Goal: Information Seeking & Learning: Learn about a topic

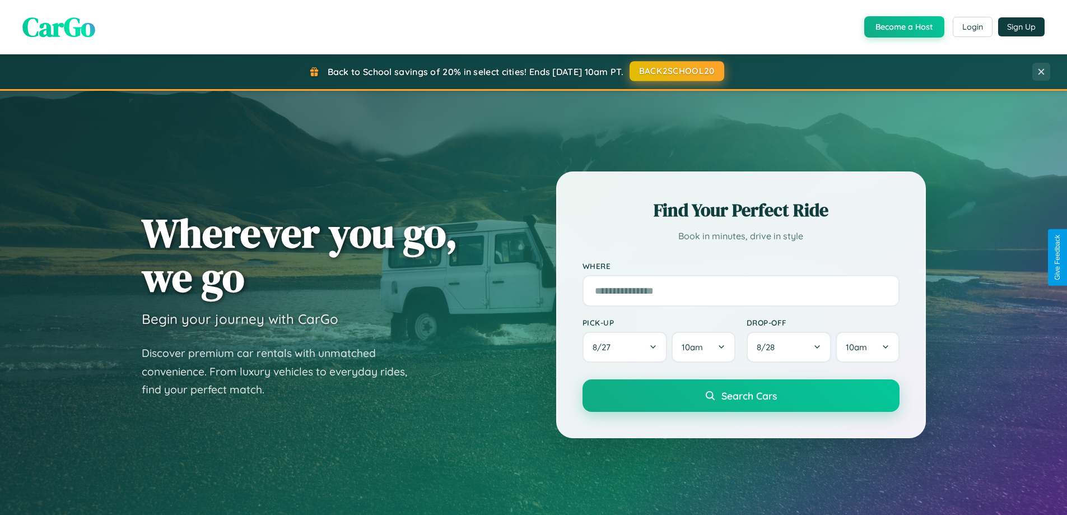
click at [676, 71] on button "BACK2SCHOOL20" at bounding box center [677, 71] width 95 height 20
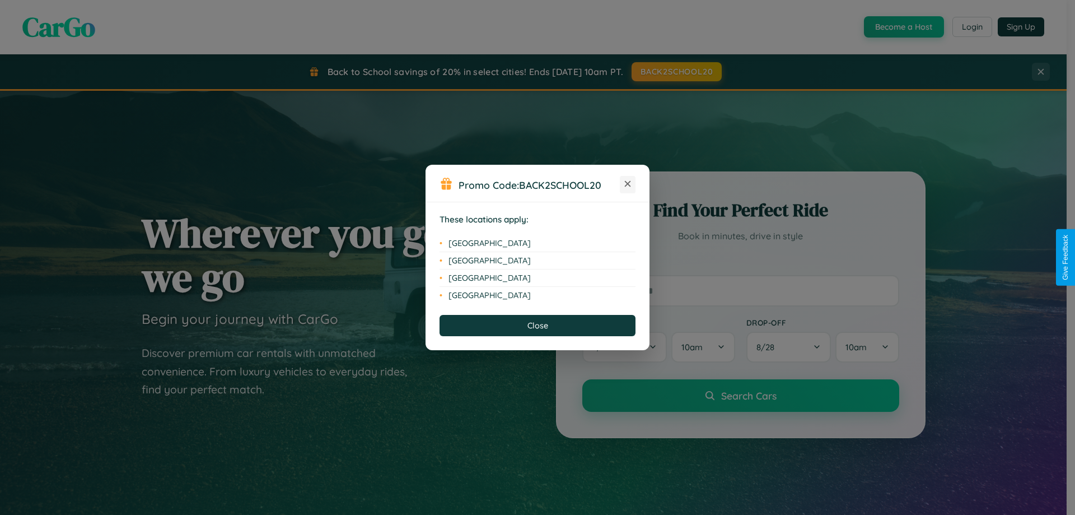
click at [628, 184] on icon at bounding box center [628, 184] width 6 height 6
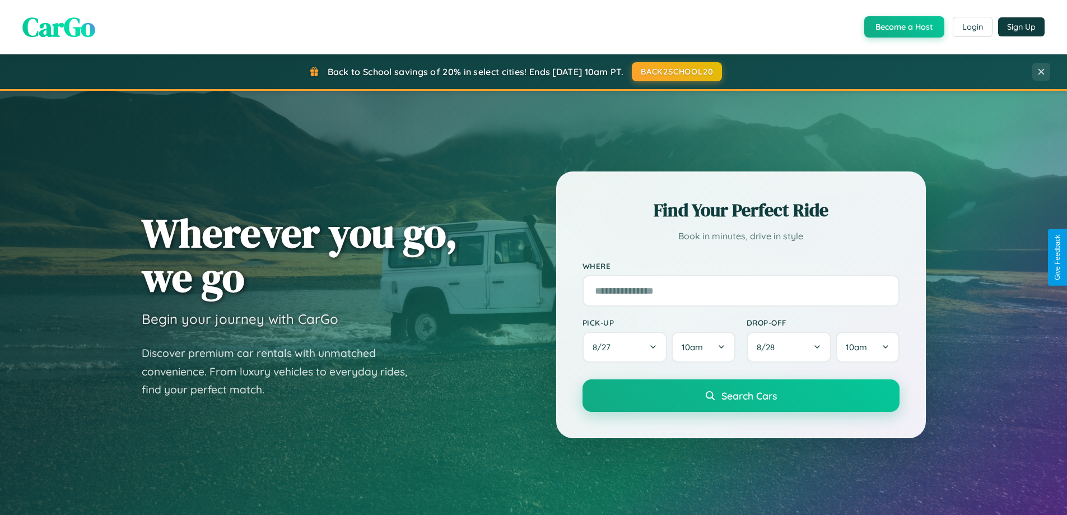
scroll to position [2155, 0]
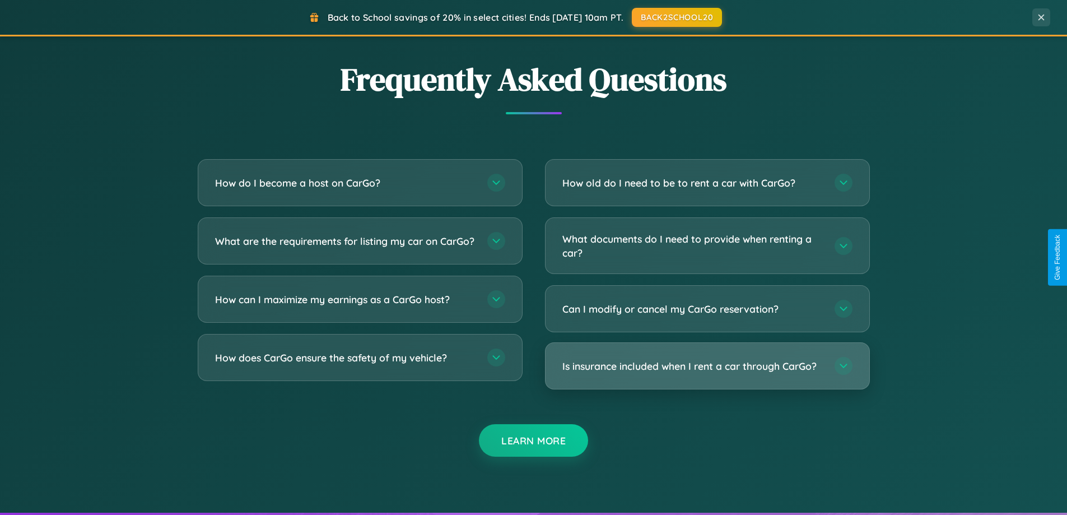
click at [707, 366] on h3 "Is insurance included when I rent a car through CarGo?" at bounding box center [692, 366] width 261 height 14
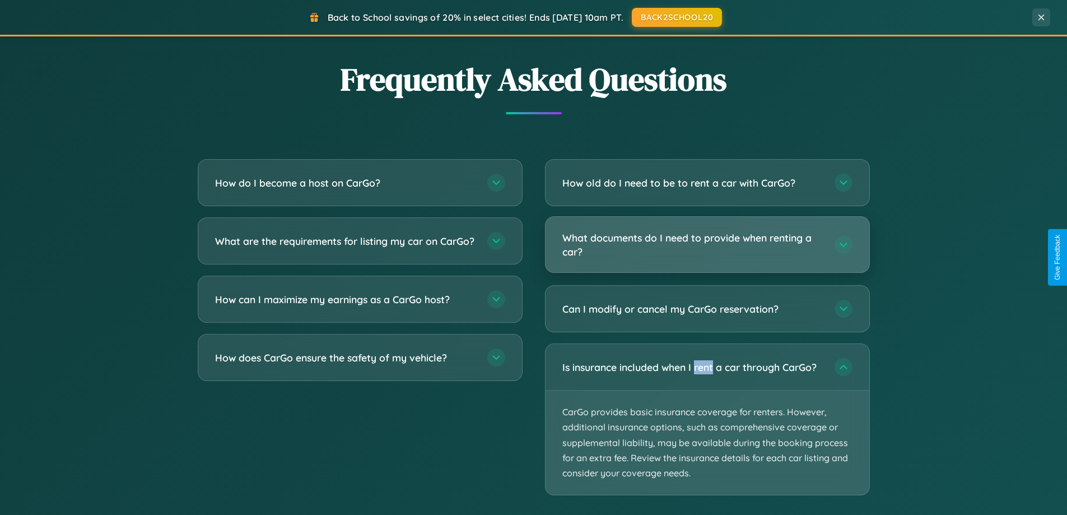
click at [707, 245] on h3 "What documents do I need to provide when renting a car?" at bounding box center [692, 244] width 261 height 27
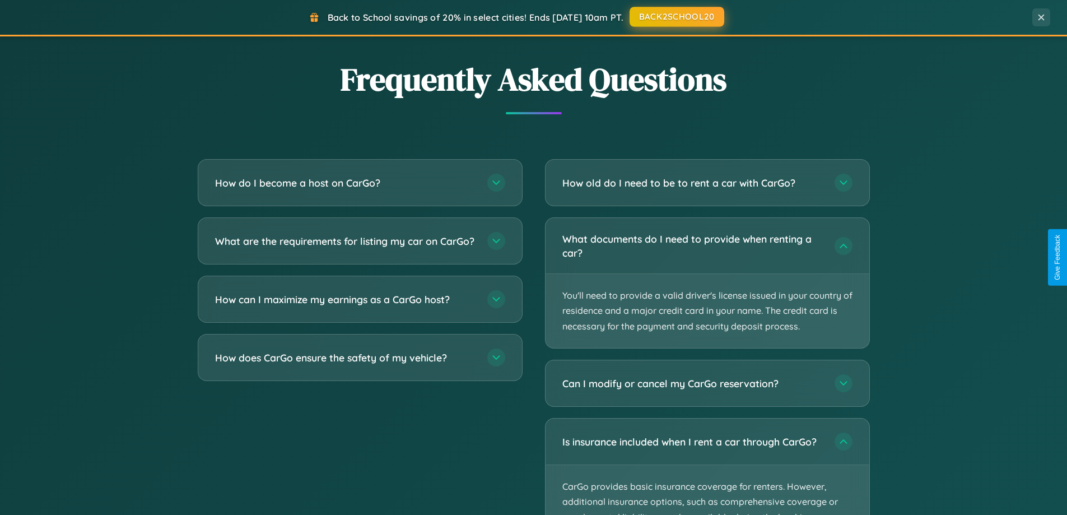
click at [676, 17] on button "BACK2SCHOOL20" at bounding box center [677, 17] width 95 height 20
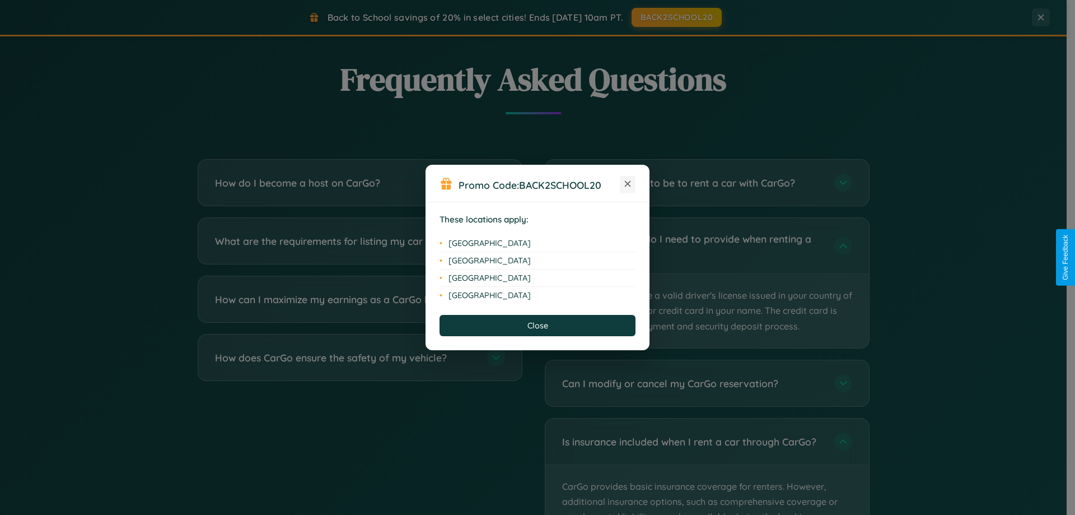
click at [628, 184] on icon at bounding box center [628, 184] width 6 height 6
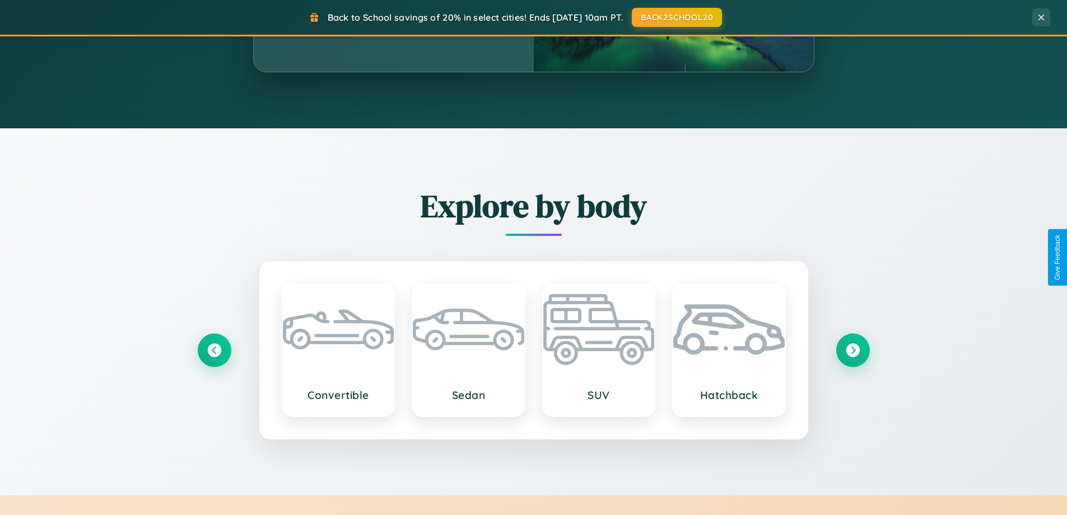
scroll to position [986, 0]
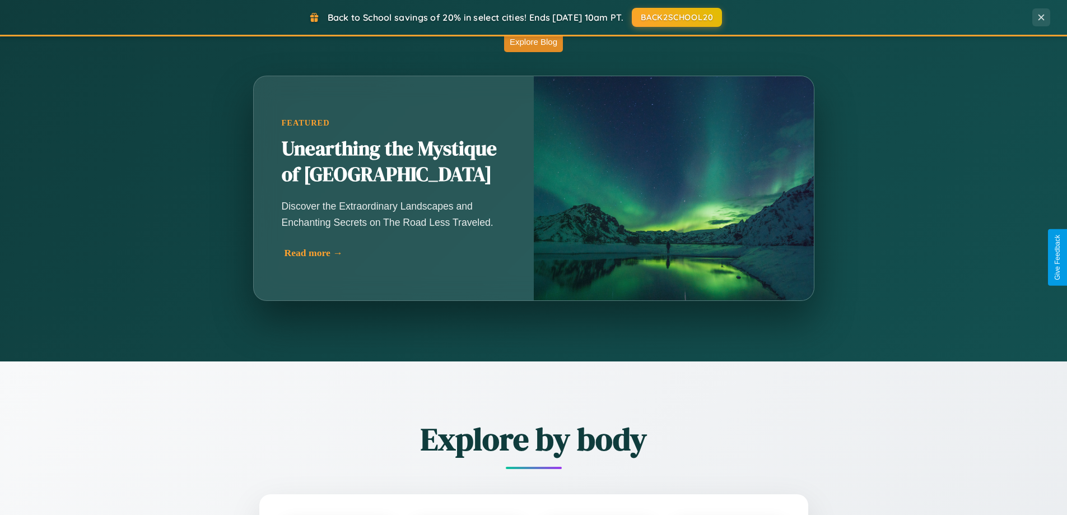
click at [393, 253] on div "Read more →" at bounding box center [397, 253] width 224 height 12
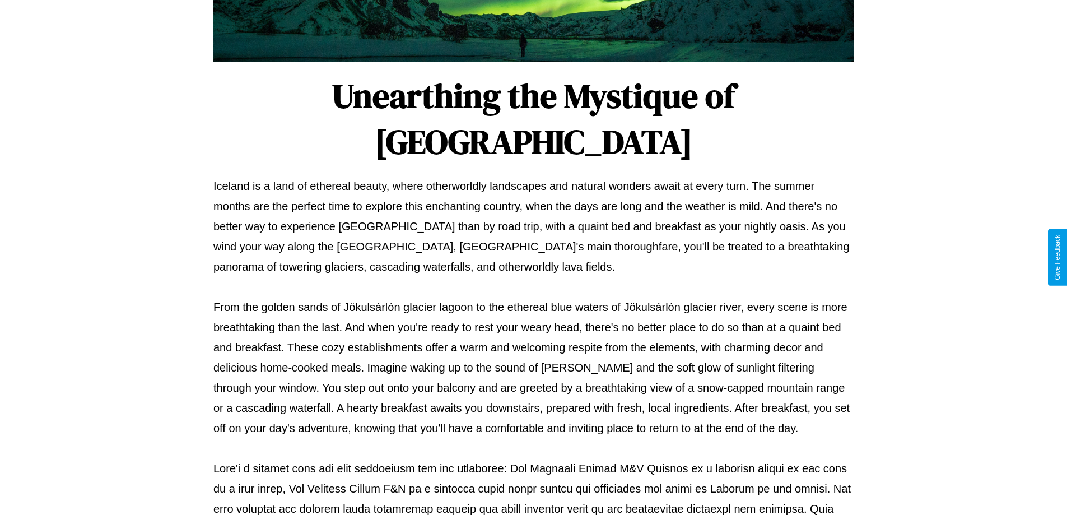
scroll to position [362, 0]
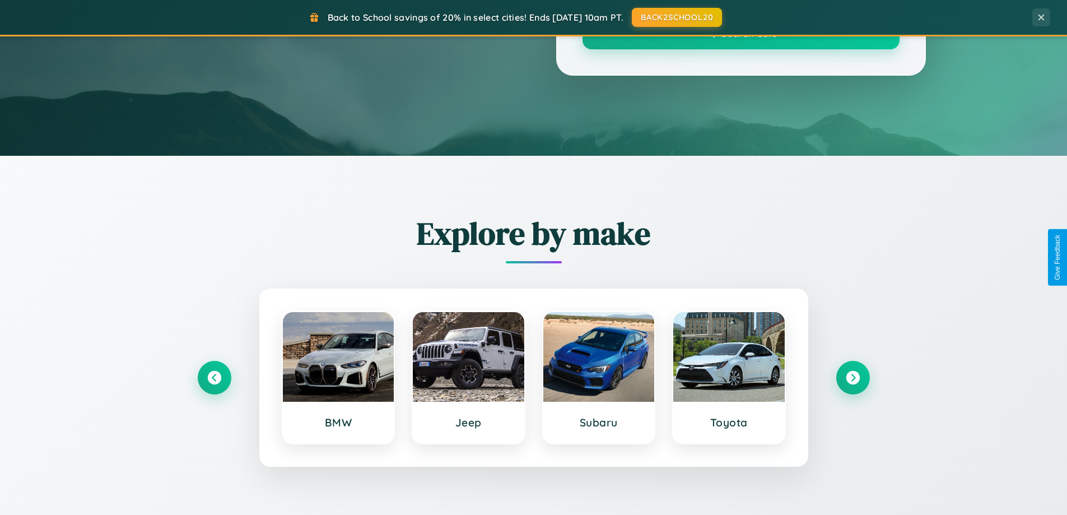
scroll to position [986, 0]
